Goal: Transaction & Acquisition: Purchase product/service

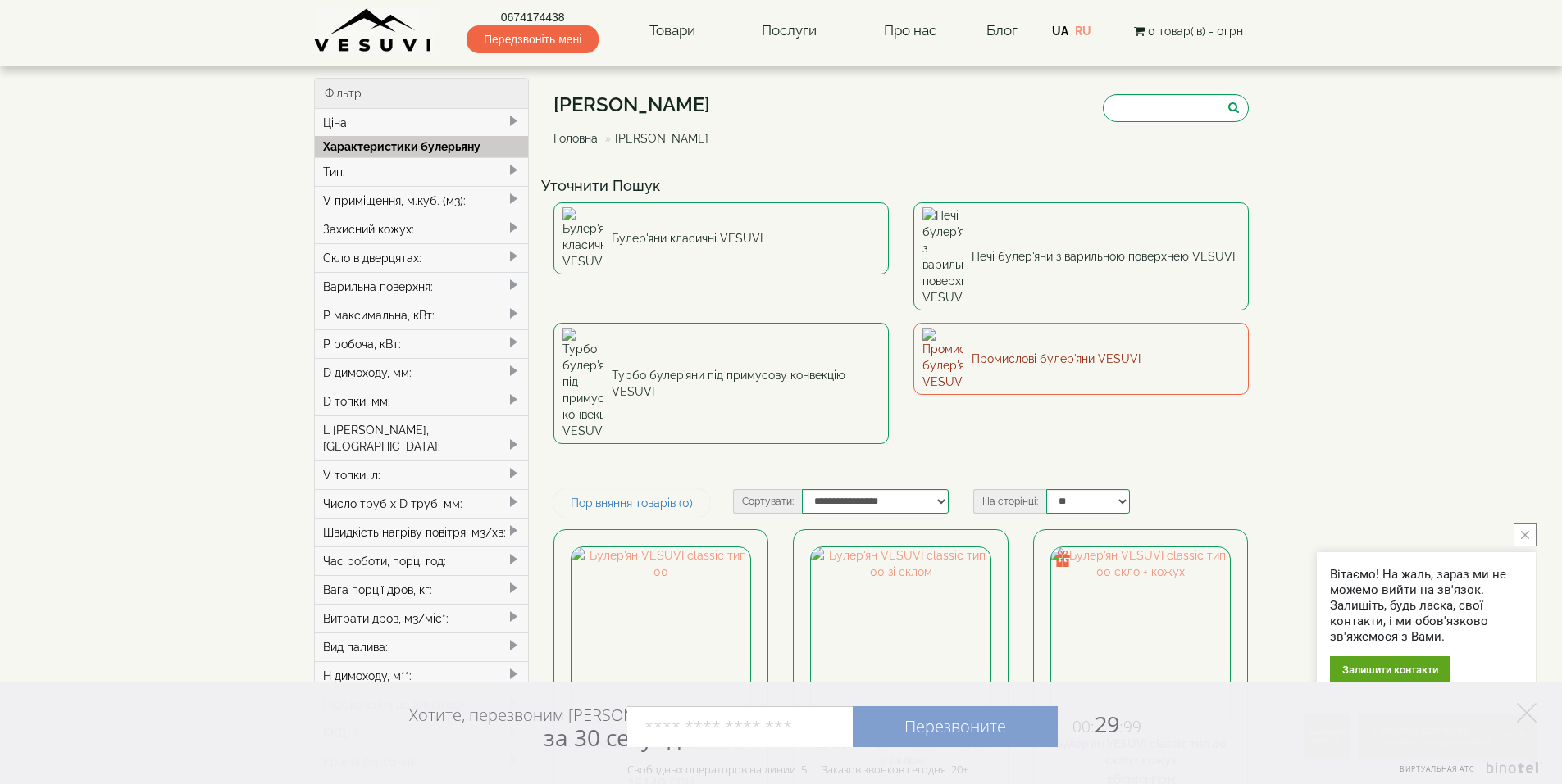
click at [1049, 323] on link "Промислові булер'яни VESUVI" at bounding box center [1080, 358] width 335 height 72
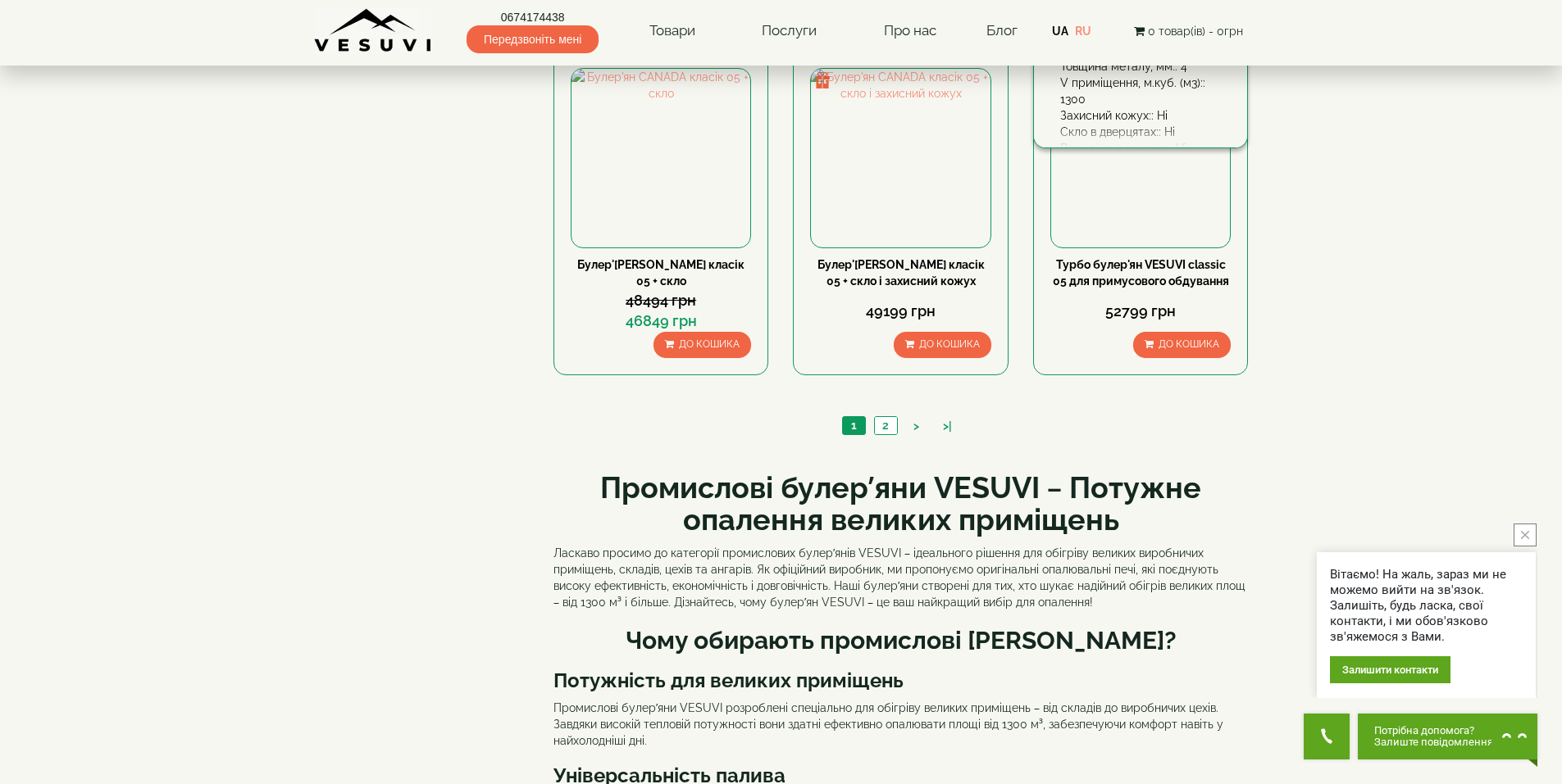
scroll to position [1638, 0]
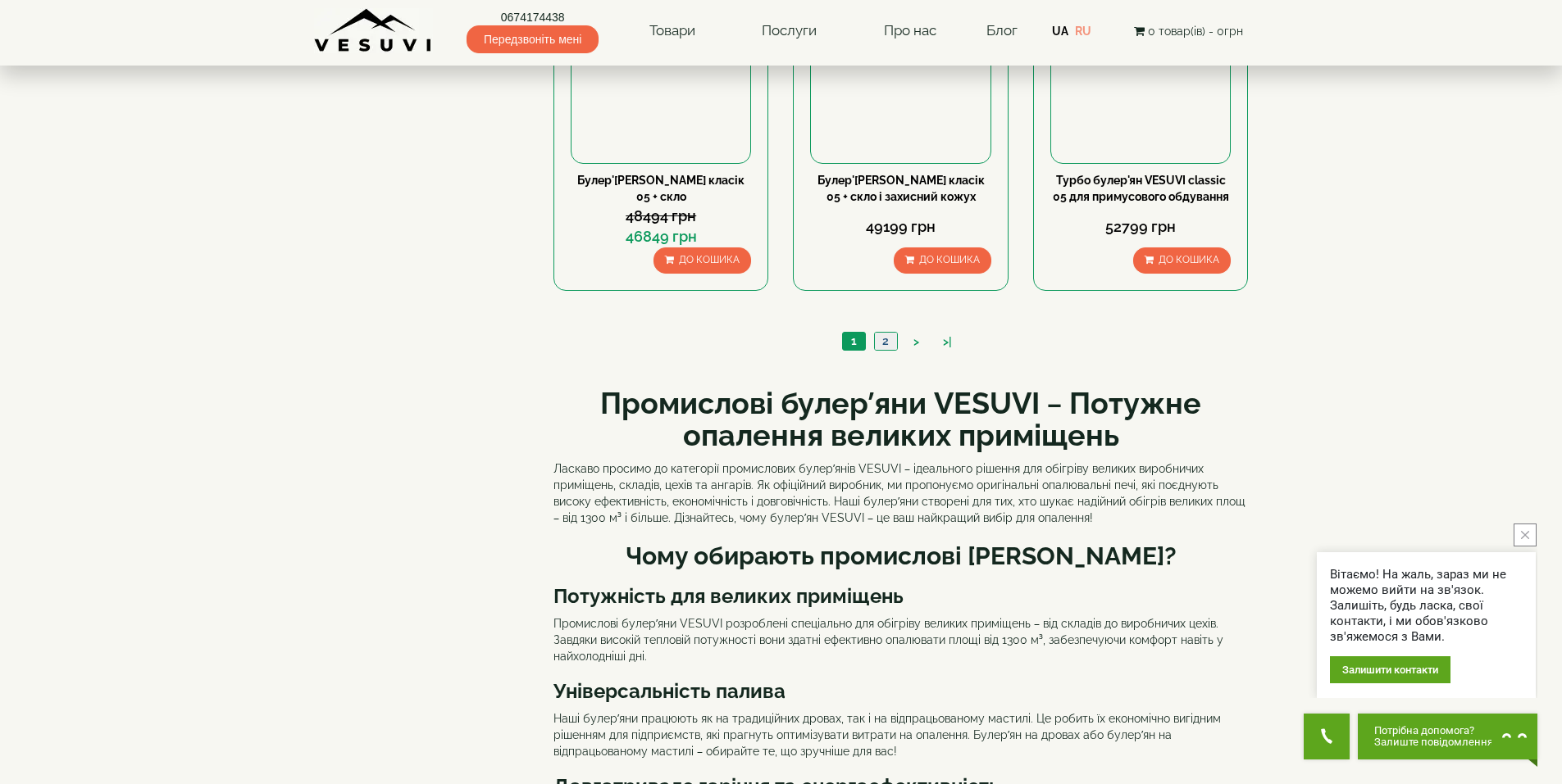
click at [888, 335] on link "2" at bounding box center [884, 341] width 23 height 17
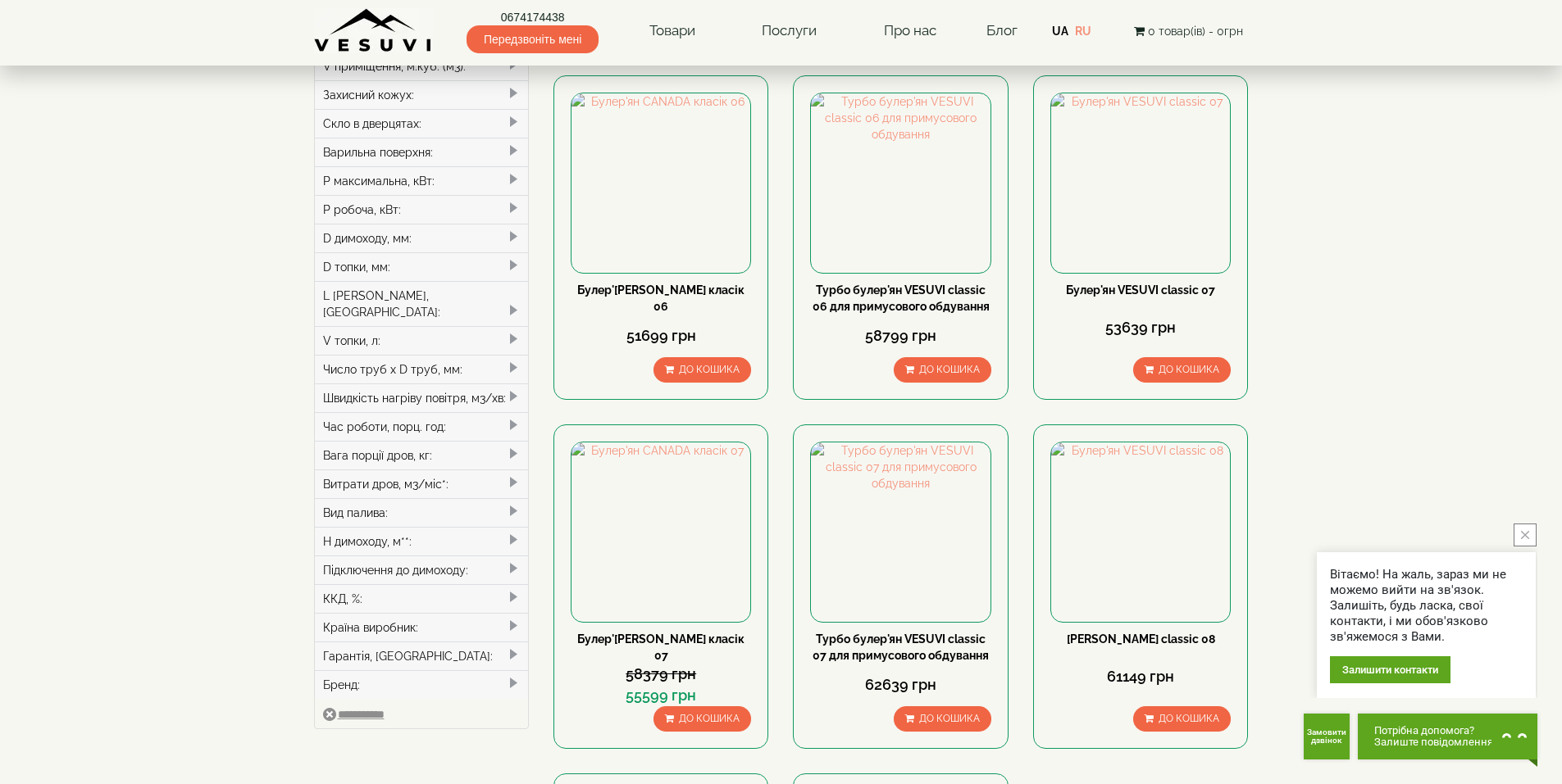
scroll to position [164, 0]
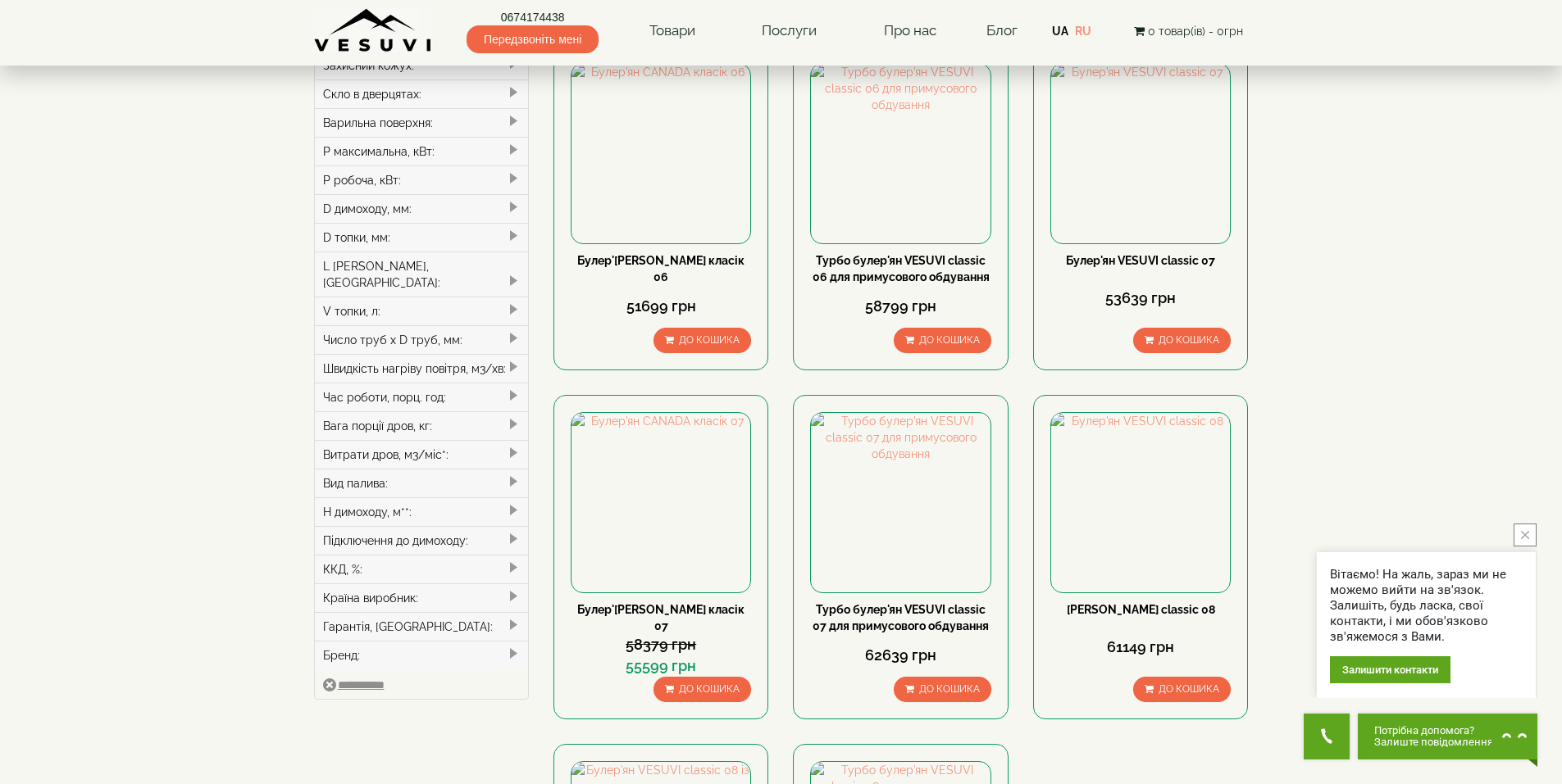
click at [510, 584] on div "Країна виробник:" at bounding box center [422, 597] width 214 height 29
click at [505, 635] on div "Гарантія, міс:" at bounding box center [422, 649] width 214 height 29
click at [469, 440] on div "Витрати дров, м3/міс*:" at bounding box center [422, 454] width 214 height 29
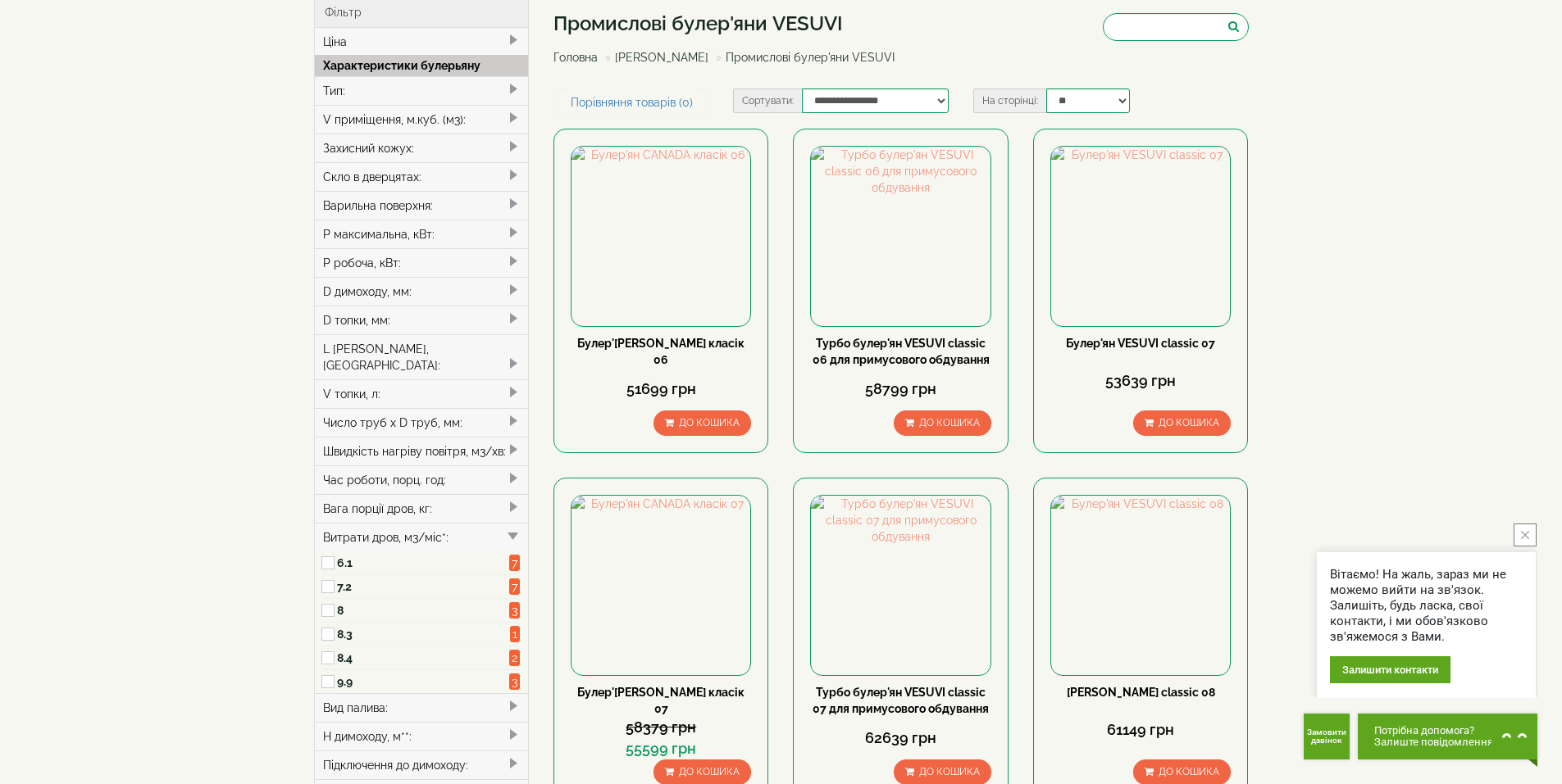
scroll to position [82, 0]
click at [511, 407] on div "Число труб x D труб, мм:" at bounding box center [422, 421] width 214 height 29
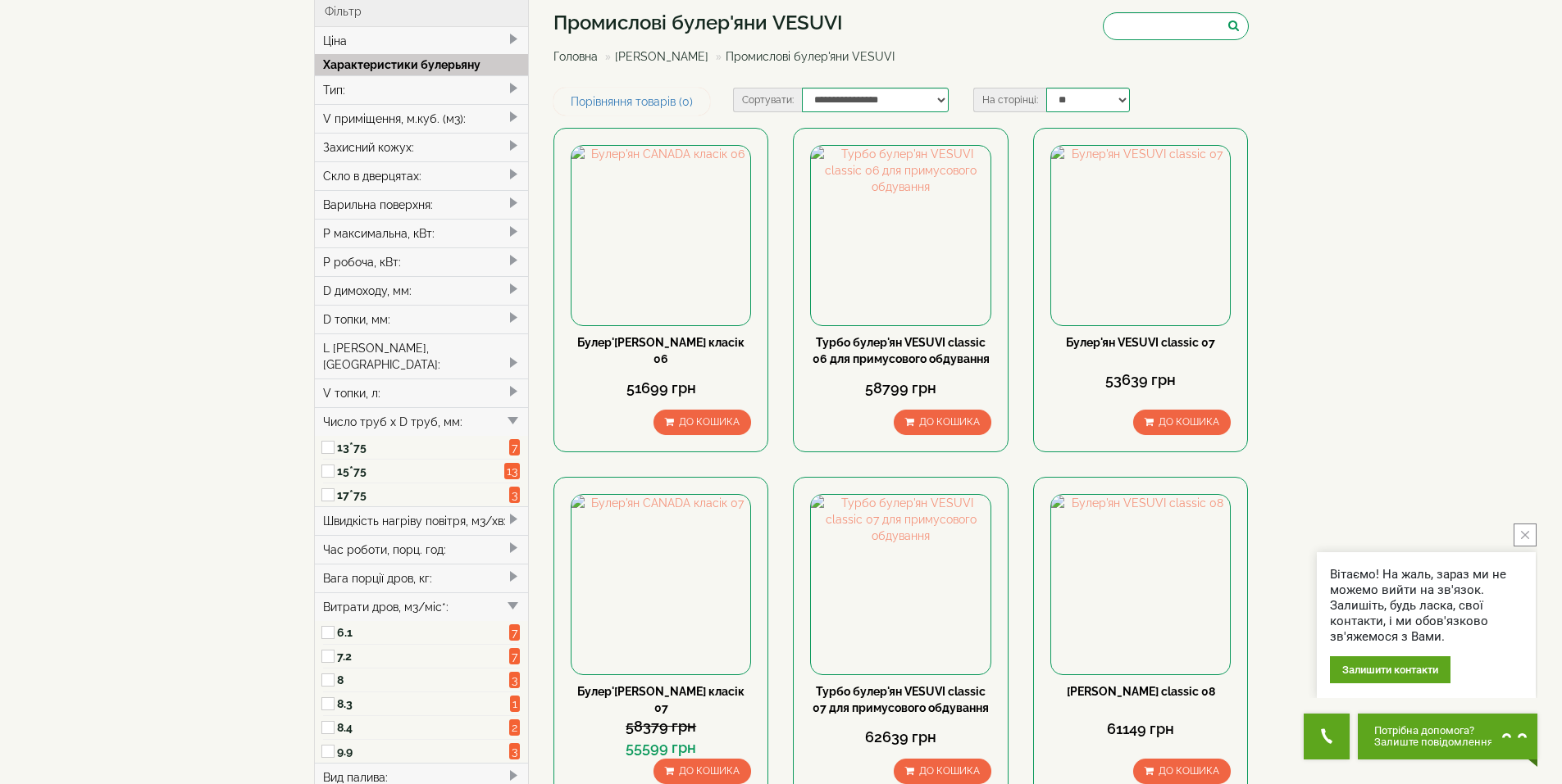
click at [506, 507] on div "Швидкість нагріву повітря, м3/хв:" at bounding box center [422, 520] width 214 height 29
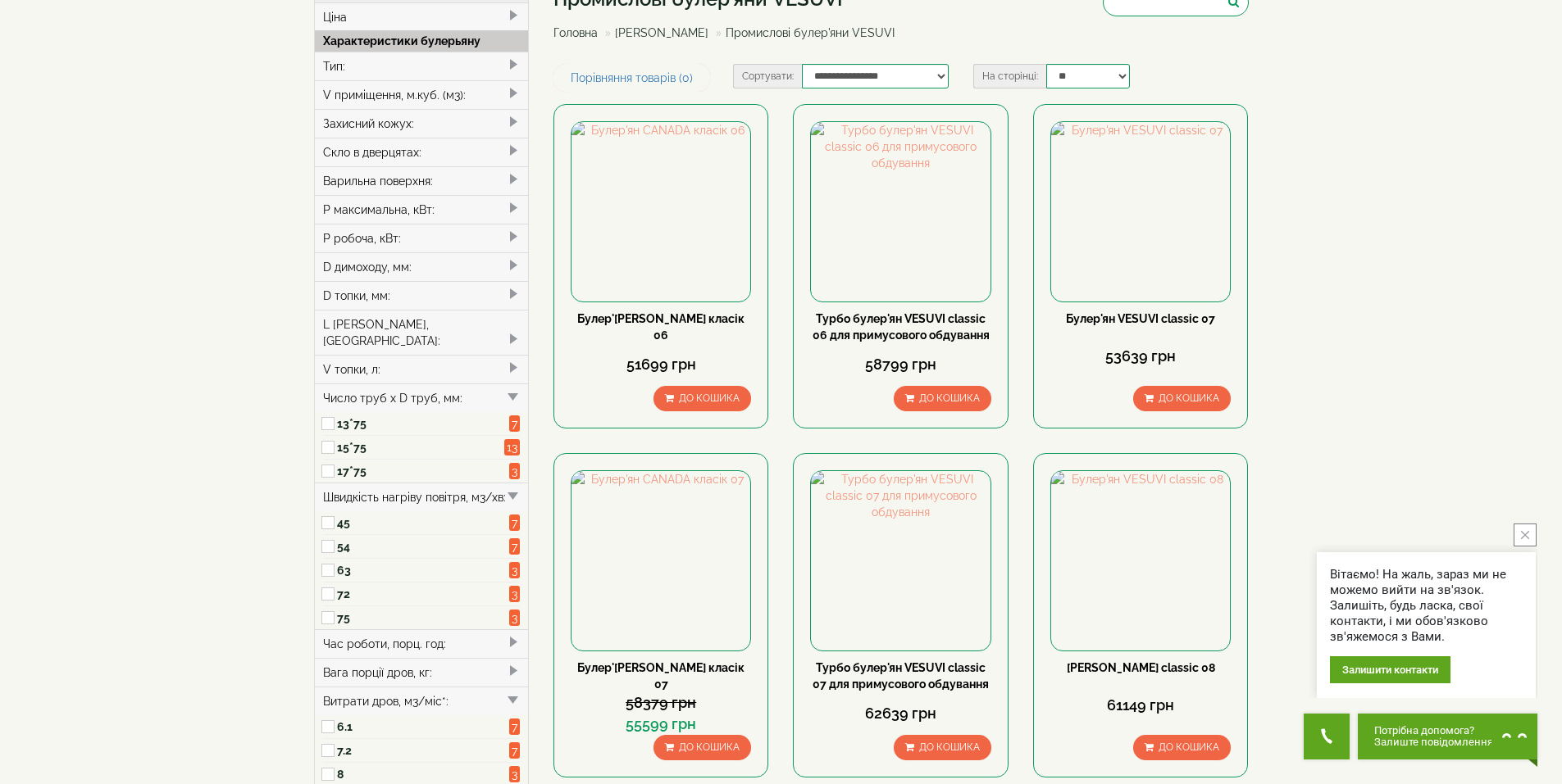
scroll to position [246, 0]
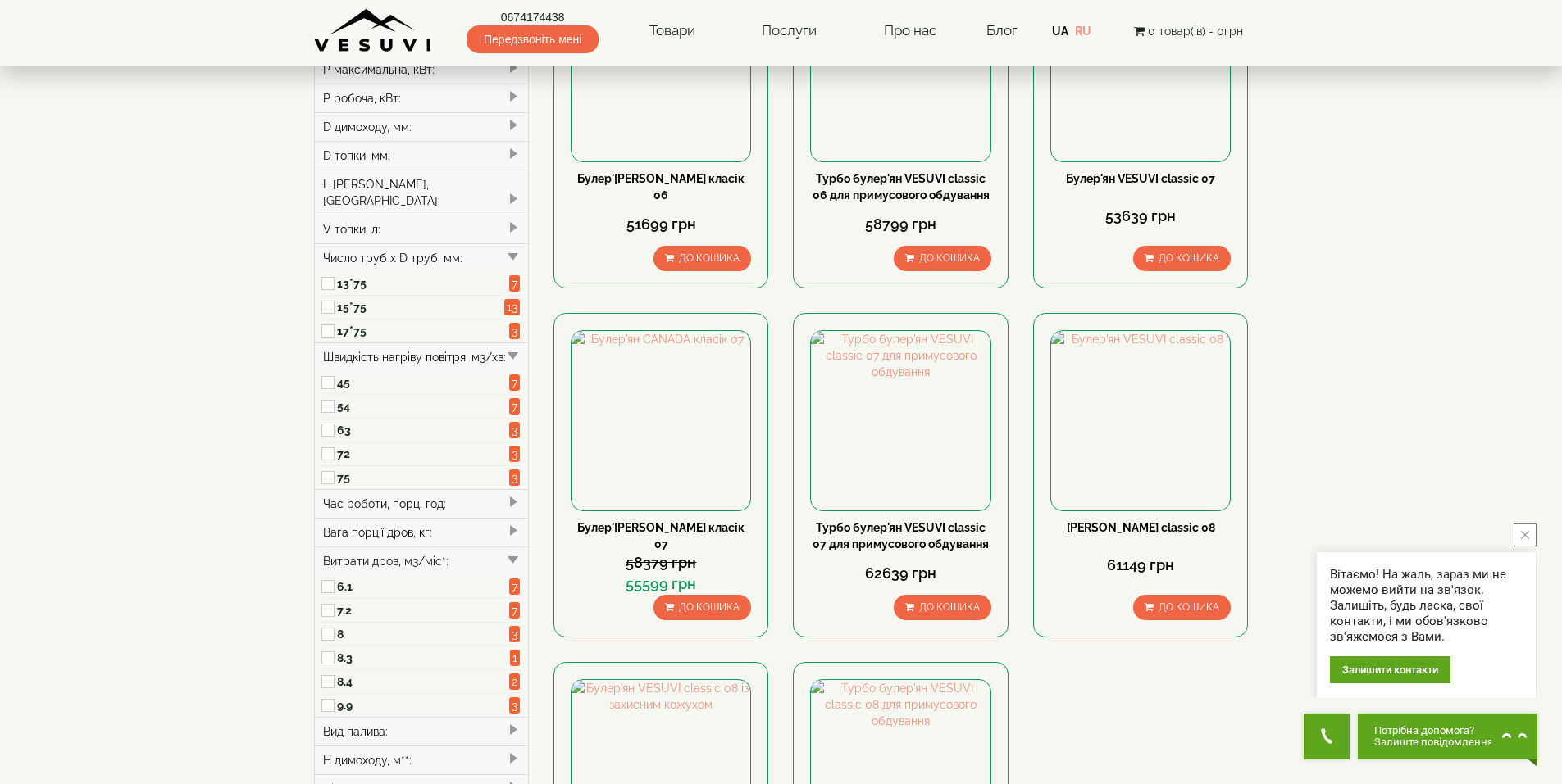
click at [479, 489] on div "Час роботи, порц. год:" at bounding box center [422, 503] width 214 height 29
click at [511, 541] on div "Вага порції дров, кг:" at bounding box center [422, 555] width 214 height 29
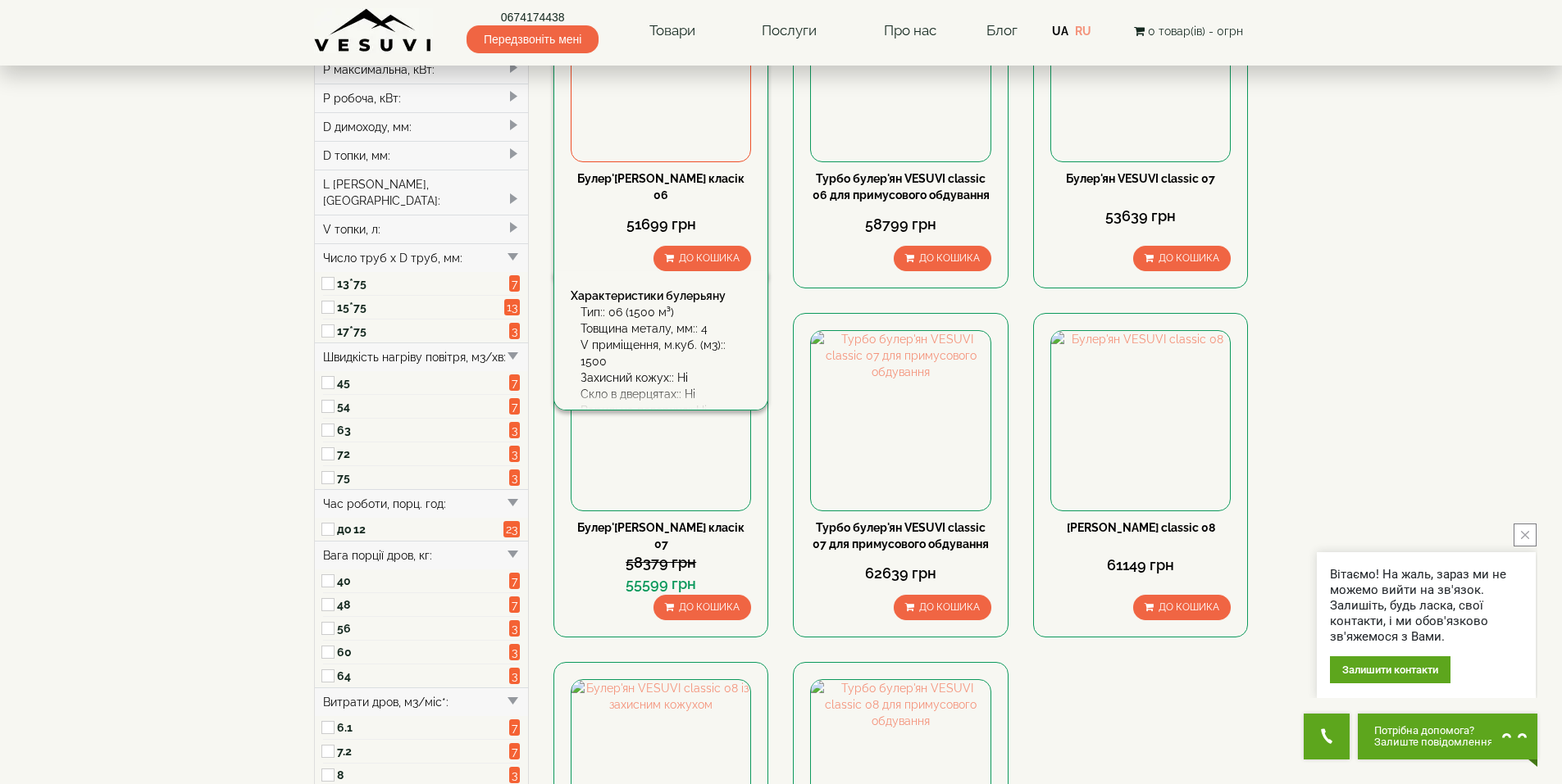
scroll to position [0, 0]
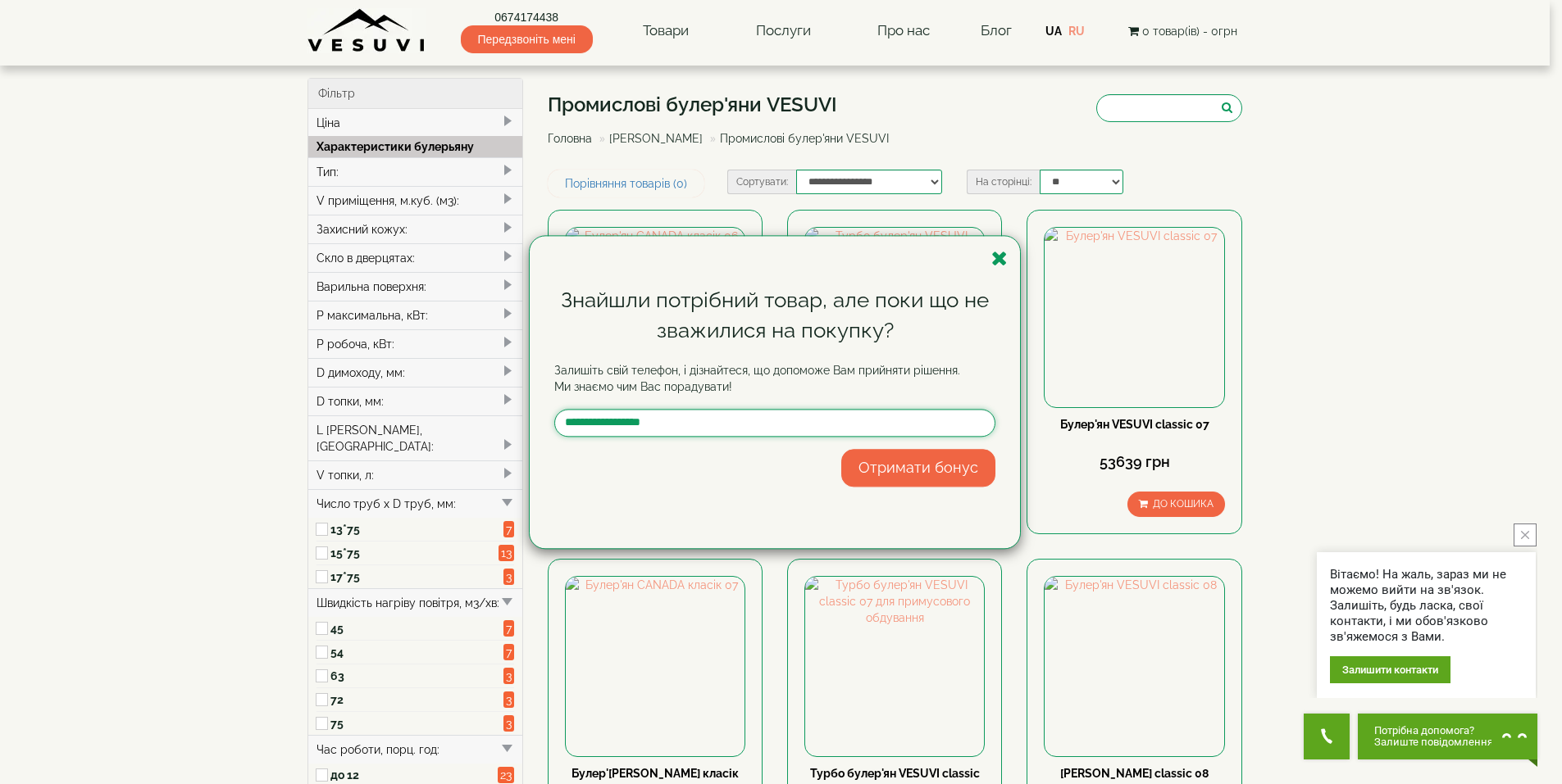
click at [666, 421] on input "text" at bounding box center [775, 423] width 441 height 28
type input "**********"
click at [918, 459] on button "Отримати бонус" at bounding box center [918, 468] width 154 height 38
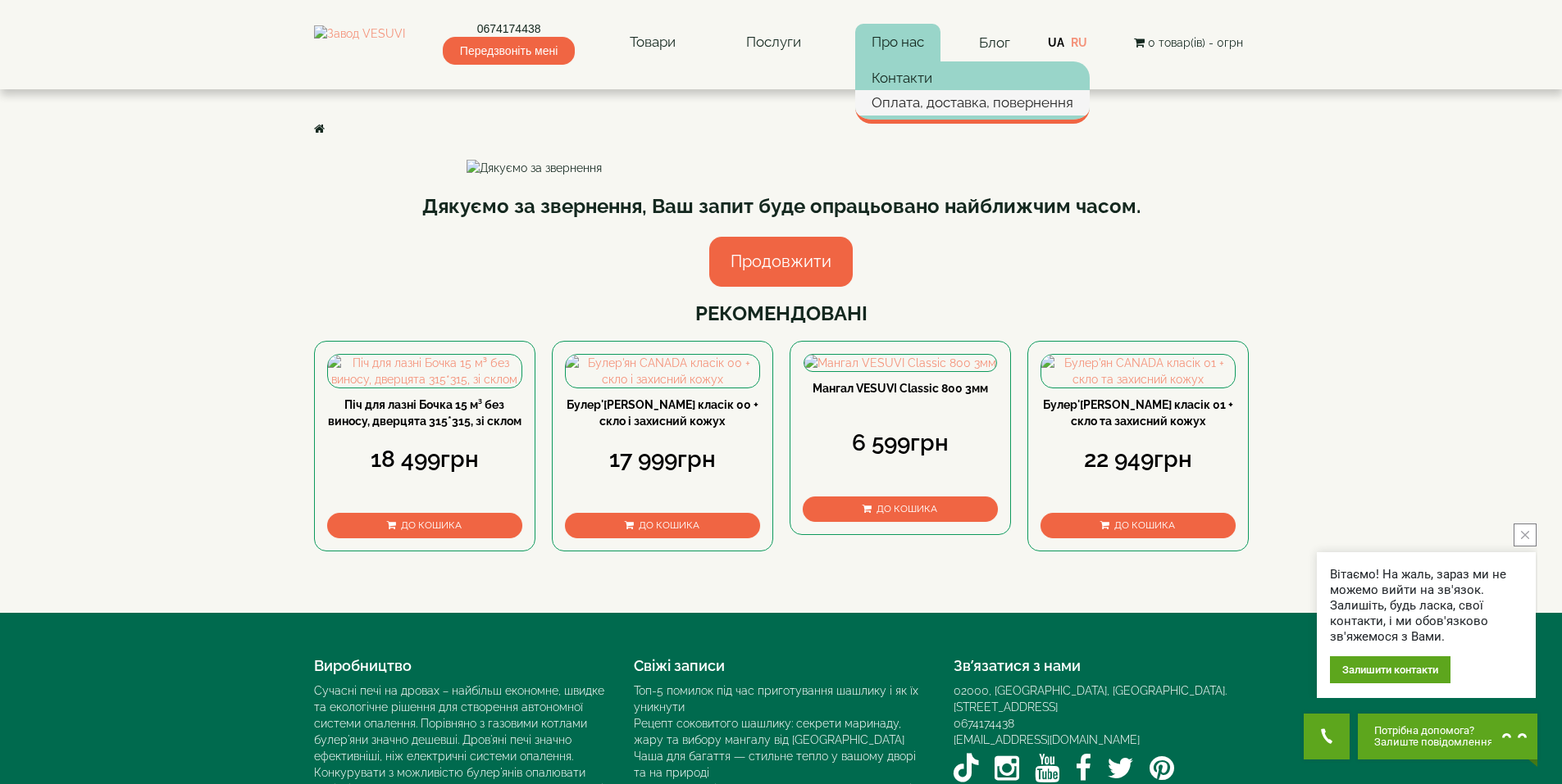
click at [928, 104] on link "Оплата, доставка, повернення" at bounding box center [971, 102] width 234 height 25
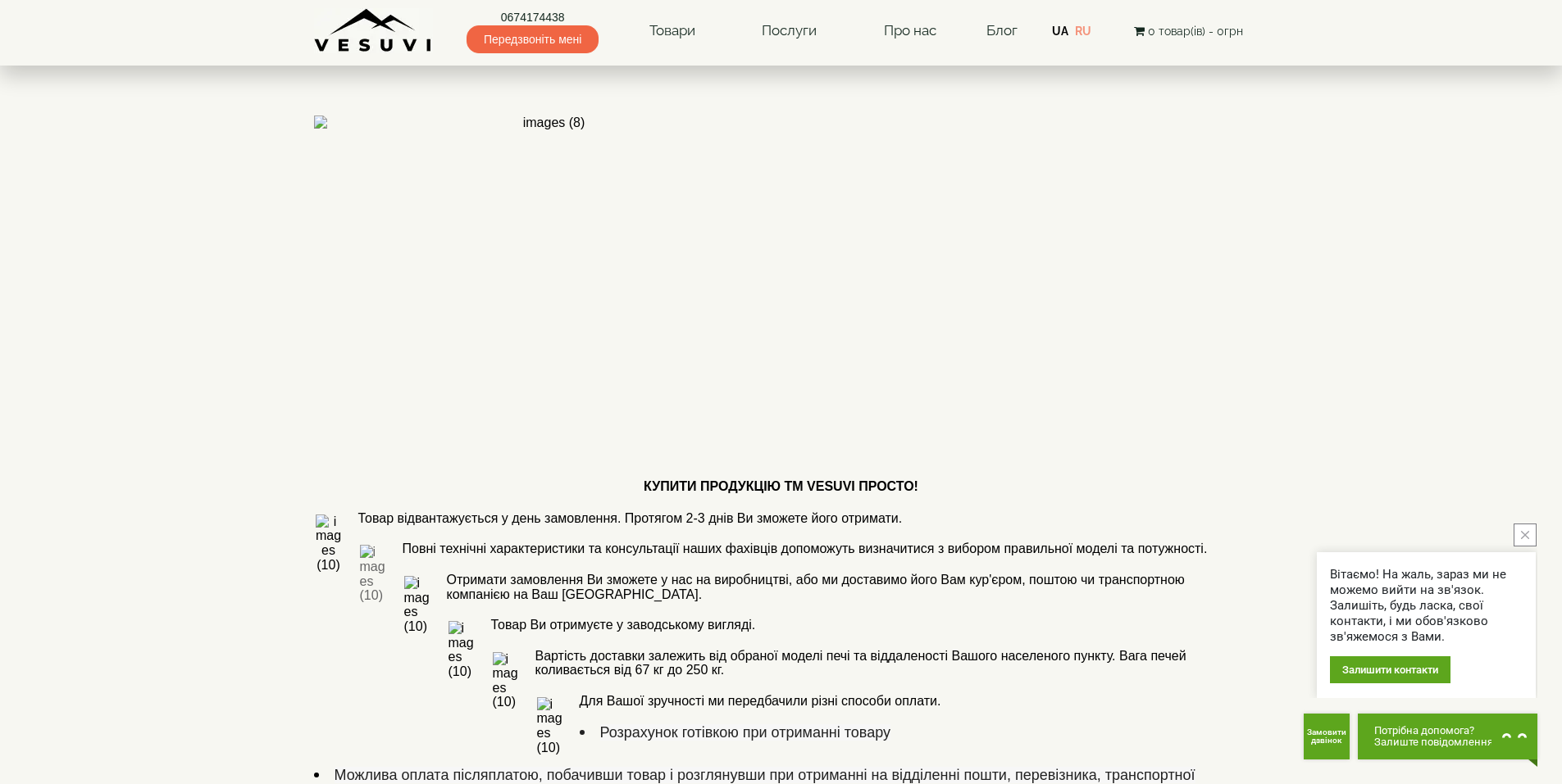
scroll to position [164, 0]
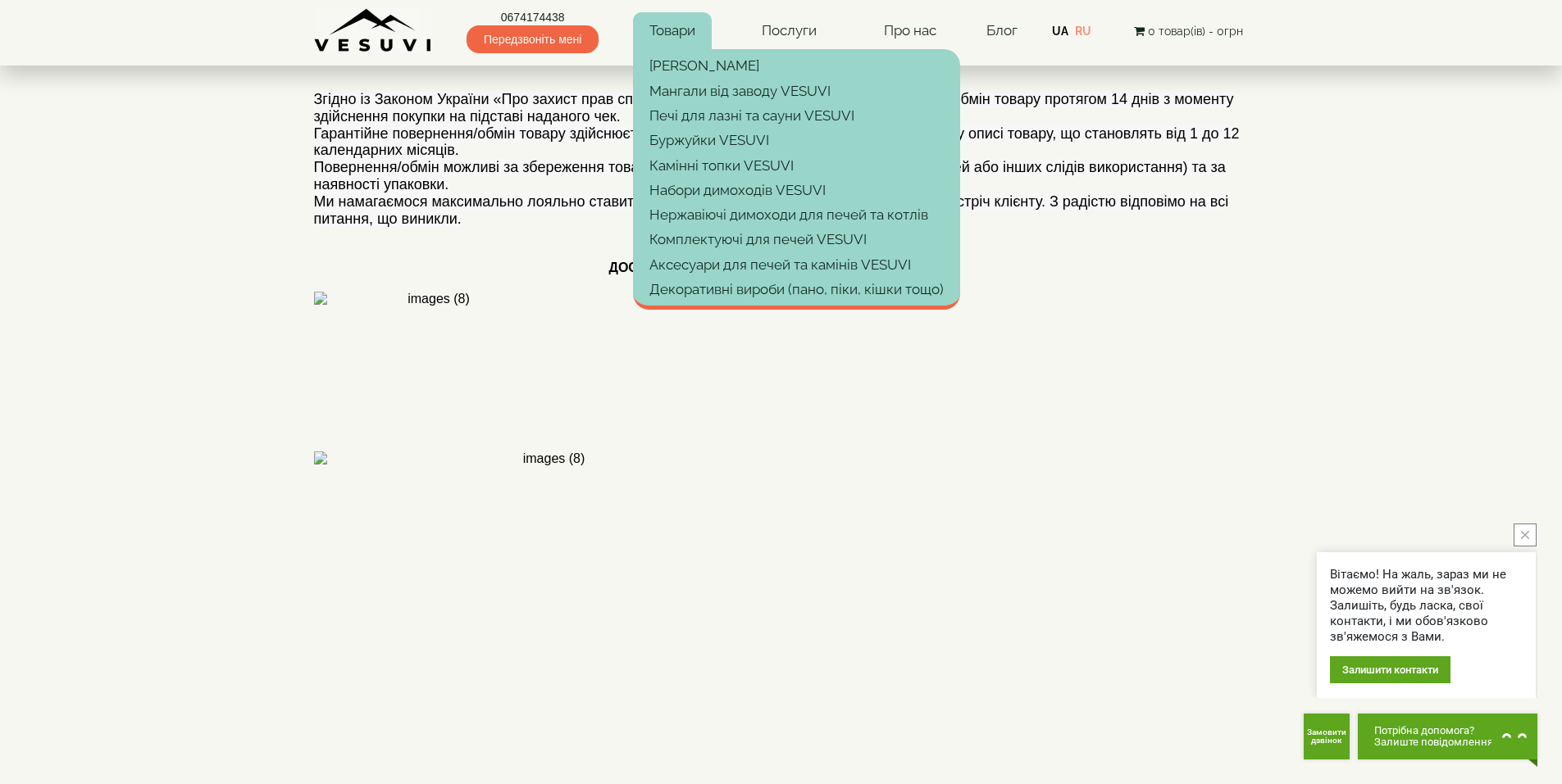
click at [697, 46] on link "Товари" at bounding box center [673, 31] width 79 height 38
click at [712, 133] on link "Буржуйки VESUVI" at bounding box center [796, 139] width 327 height 25
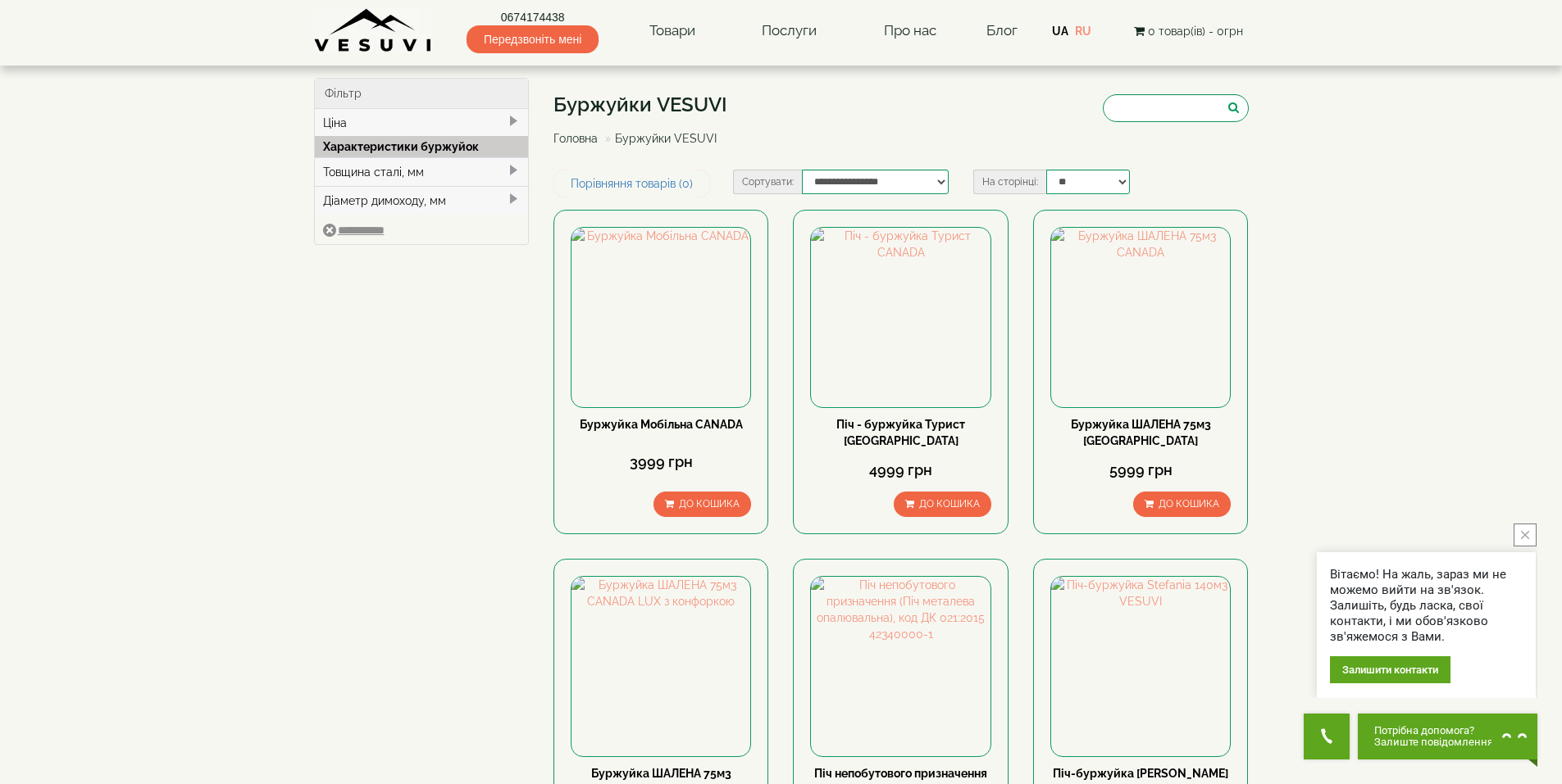
click at [512, 163] on div "Товщина сталі, мм" at bounding box center [422, 171] width 214 height 29
